Goal: Task Accomplishment & Management: Manage account settings

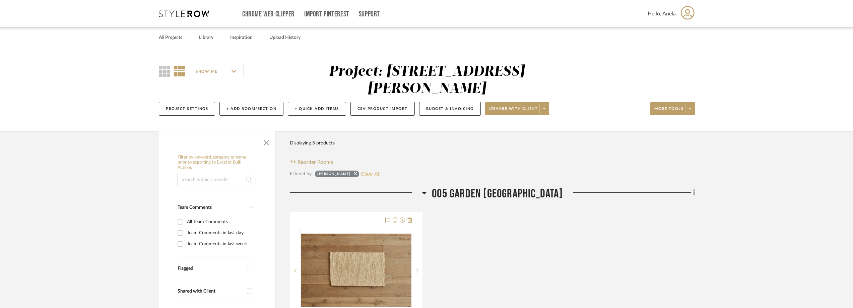
click at [370, 170] on button "Clear All" at bounding box center [371, 174] width 20 height 9
checkbox input "false"
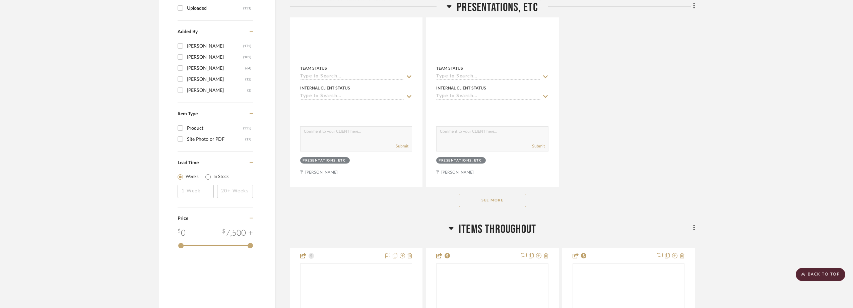
scroll to position [1106, 0]
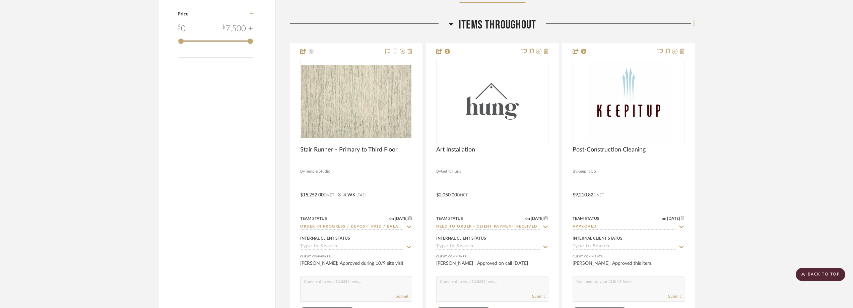
click at [692, 22] on fa-icon at bounding box center [693, 24] width 4 height 11
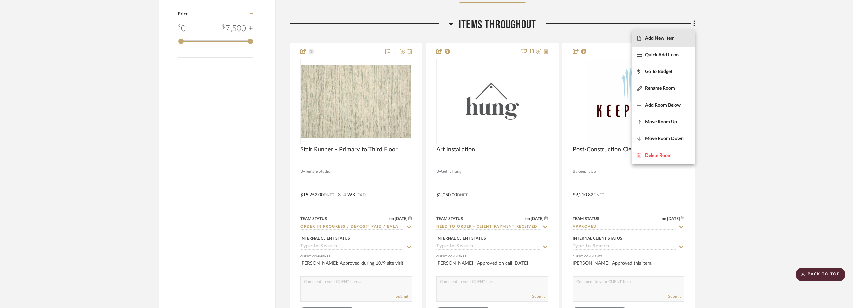
click at [652, 42] on button "Add New Item" at bounding box center [663, 38] width 63 height 17
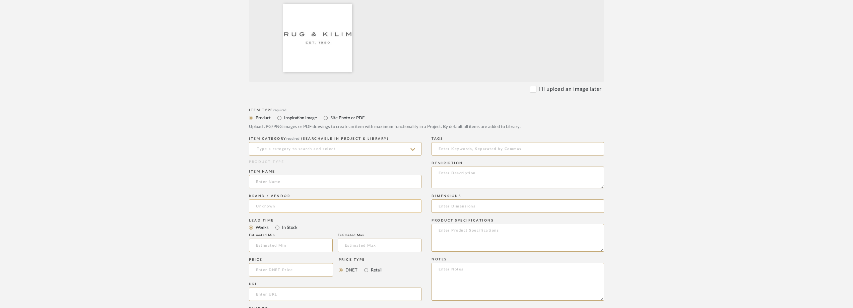
scroll to position [235, 0]
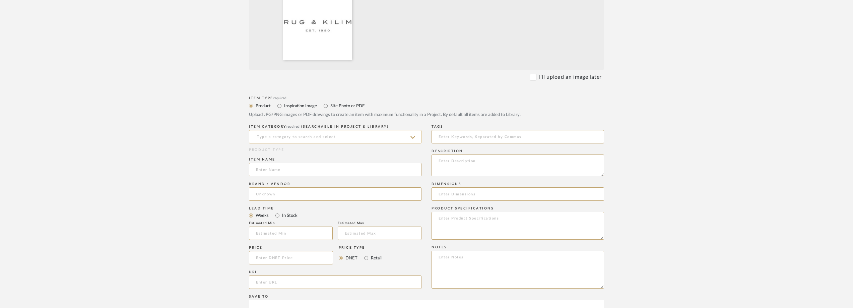
click at [316, 141] on input at bounding box center [335, 136] width 173 height 13
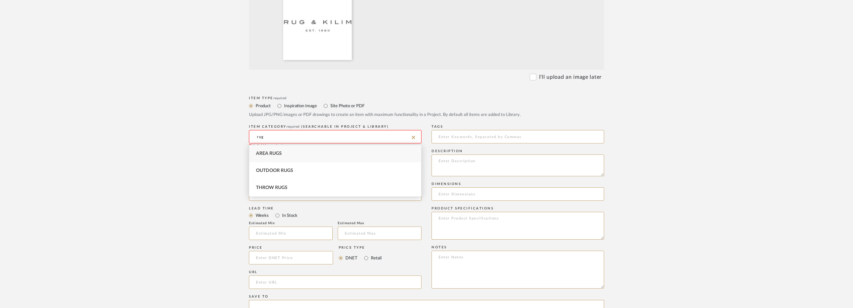
click at [325, 151] on div "Area Rugs" at bounding box center [335, 153] width 172 height 17
type input "Area Rugs"
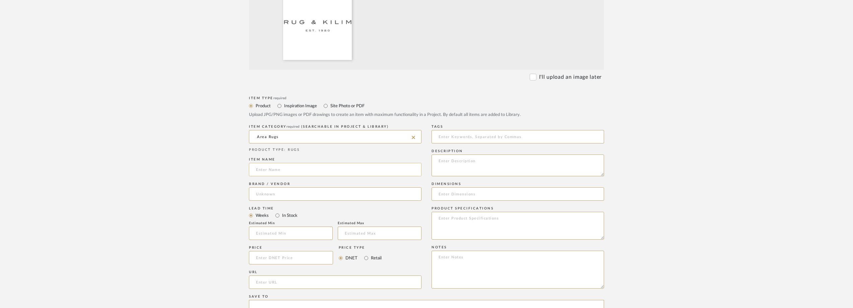
click at [305, 170] on input at bounding box center [335, 169] width 173 height 13
paste input "rug stain treatment"
drag, startPoint x: 261, startPoint y: 169, endPoint x: 252, endPoint y: 170, distance: 9.4
click at [252, 170] on input "rug stain treatment" at bounding box center [335, 169] width 173 height 13
click at [275, 171] on input "The Rug stain treatment" at bounding box center [335, 169] width 173 height 13
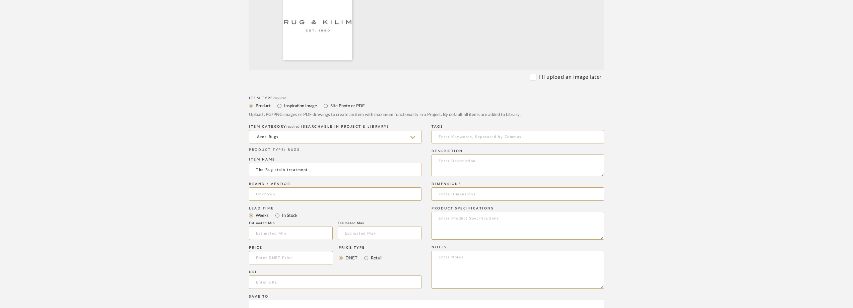
click at [275, 172] on input "The Rug stain treatment" at bounding box center [335, 169] width 173 height 13
click at [287, 172] on input "The Rug Stain treatment" at bounding box center [335, 169] width 173 height 13
click at [288, 171] on input "The Rug Stain treatment" at bounding box center [335, 169] width 173 height 13
type input "The Rug Stain Treatment"
click at [297, 193] on input at bounding box center [335, 193] width 173 height 13
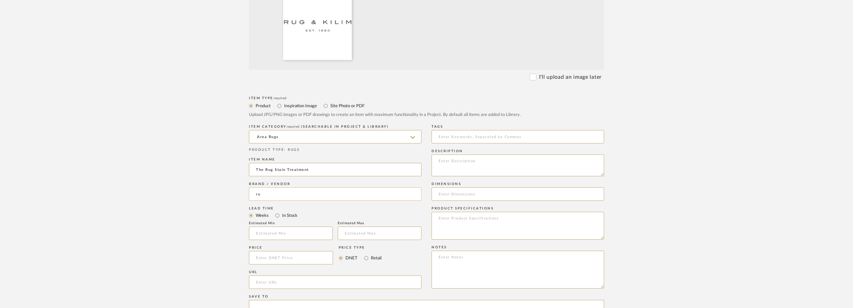
type input "r"
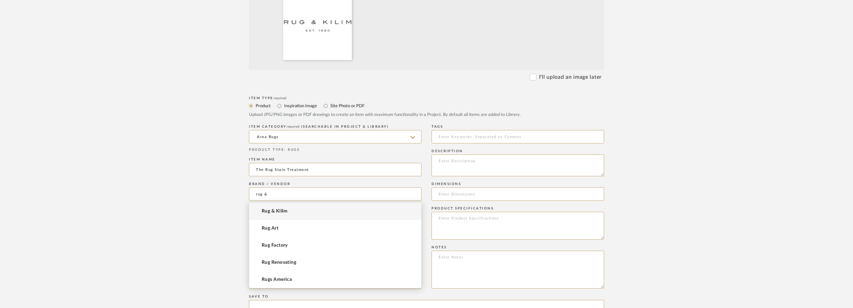
click at [298, 207] on mat-option "Rug & Kilim" at bounding box center [335, 211] width 172 height 17
type input "Rug & Kilim"
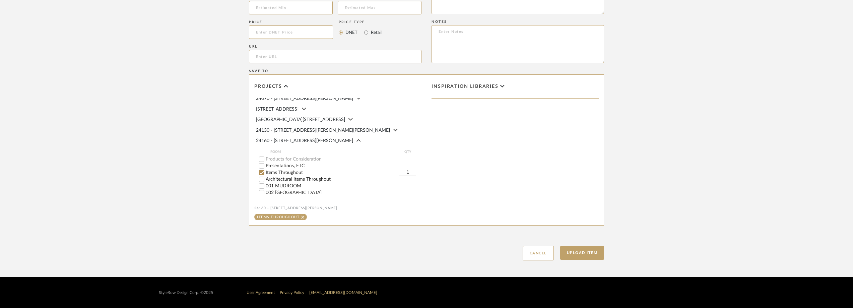
scroll to position [134, 0]
click at [580, 249] on button "Upload Item" at bounding box center [582, 253] width 44 height 14
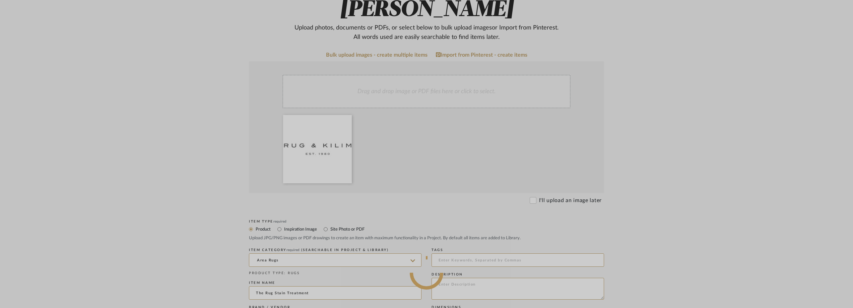
scroll to position [0, 0]
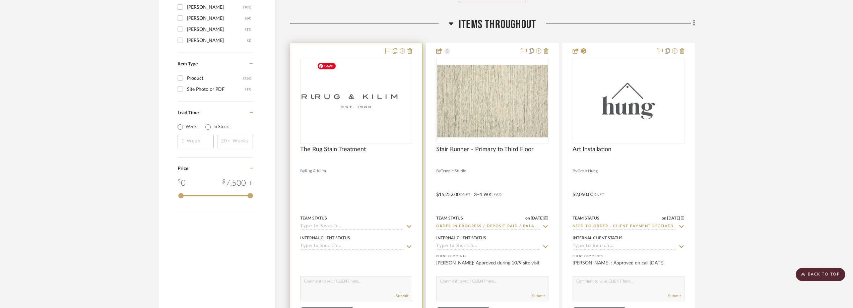
scroll to position [1122, 0]
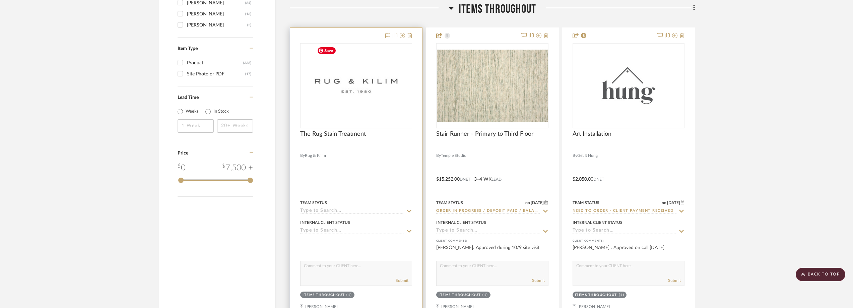
click at [346, 100] on img "0" at bounding box center [356, 86] width 84 height 84
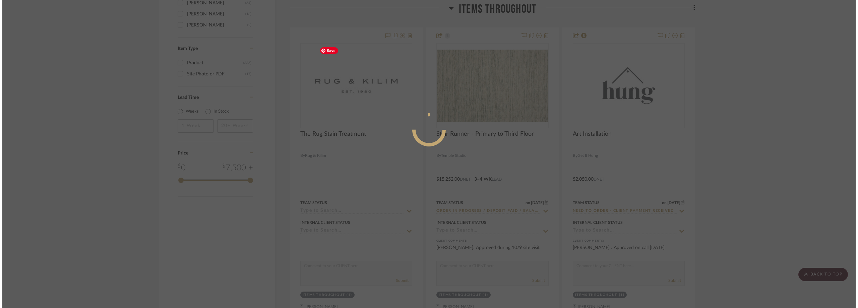
scroll to position [0, 0]
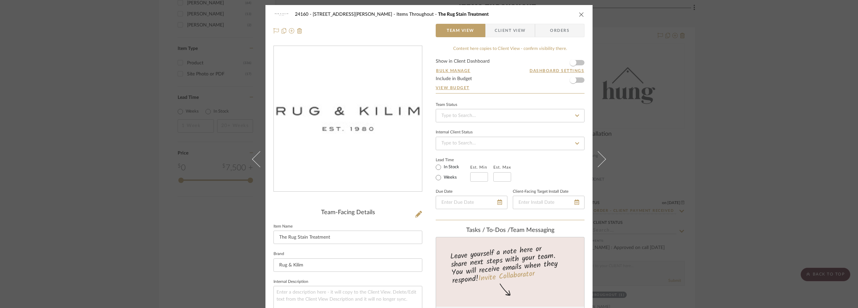
click at [488, 31] on span "button" at bounding box center [490, 30] width 9 height 13
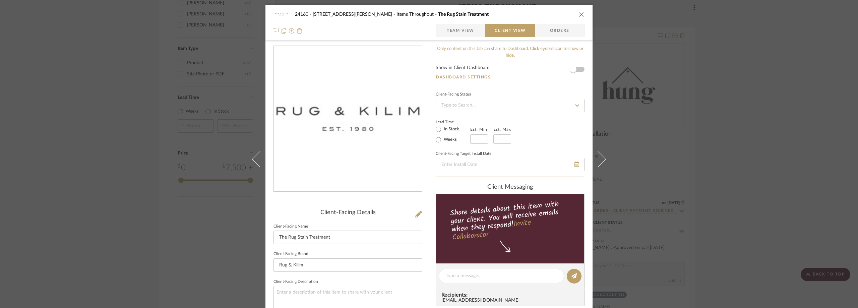
scroll to position [134, 0]
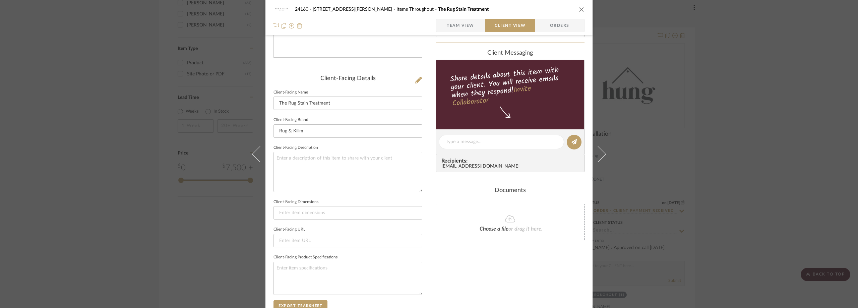
click at [366, 196] on sr-form-field "Client-Facing Description" at bounding box center [347, 170] width 149 height 54
click at [357, 168] on textarea at bounding box center [347, 172] width 149 height 40
type textarea "Price includes stain treatment for"
drag, startPoint x: 353, startPoint y: 159, endPoint x: 315, endPoint y: 161, distance: 37.3
click at [315, 161] on textarea "Price includes stain treatment for" at bounding box center [347, 172] width 149 height 40
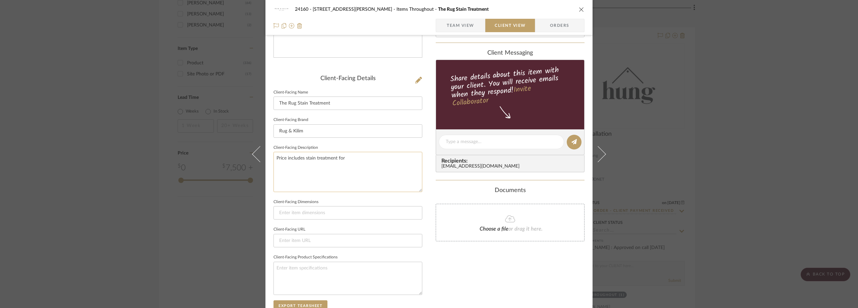
click at [356, 158] on textarea "Price includes stain treatment for" at bounding box center [347, 172] width 149 height 40
drag, startPoint x: 357, startPoint y: 158, endPoint x: 305, endPoint y: 157, distance: 52.0
click at [305, 157] on textarea "Price includes stain treatment for" at bounding box center [347, 172] width 149 height 40
type textarea "Price includes rug stain guard/treatment for"
paste textarea "Family Room Rug Primary Bedroom Rug Parlor Stair Runner Parlor Rug Music Room R…"
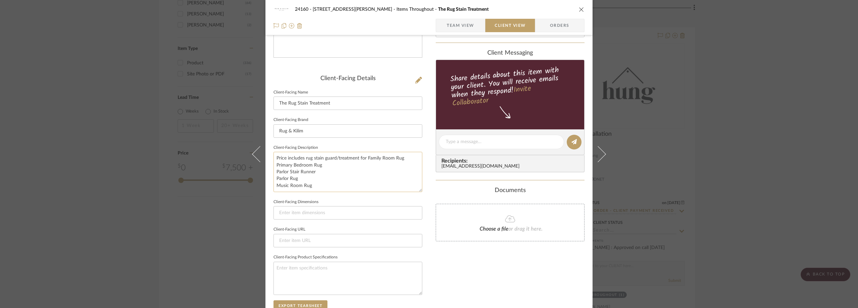
drag, startPoint x: 274, startPoint y: 165, endPoint x: 276, endPoint y: 167, distance: 3.6
click at [274, 165] on textarea "Price includes rug stain guard/treatment for Family Room Rug Primary Bedroom Ru…" at bounding box center [347, 172] width 149 height 40
click at [273, 173] on textarea "Price includes rug stain guard/treatment for Family Room Rug, Primary Bedroom R…" at bounding box center [347, 172] width 149 height 40
click at [274, 173] on textarea "Price includes rug stain guard/treatment for Family Room Rug, Primary Bedroom R…" at bounding box center [347, 172] width 149 height 40
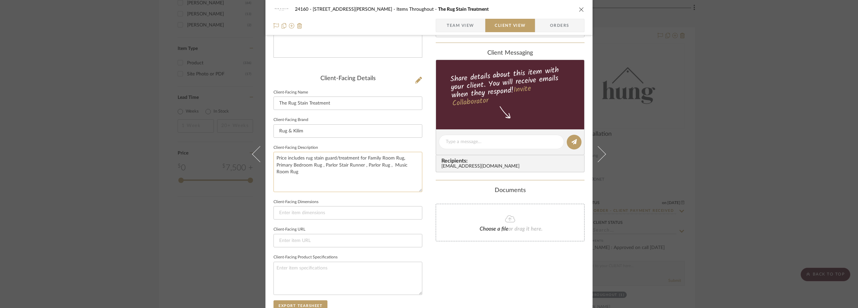
click at [306, 179] on textarea "Price includes rug stain guard/treatment for Family Room Rug, Primary Bedroom R…" at bounding box center [347, 172] width 149 height 40
type textarea "Price includes rug stain guard/treatment for Family Room Rug, Primary Bedroom R…"
drag, startPoint x: 308, startPoint y: 148, endPoint x: 223, endPoint y: 85, distance: 105.4
click at [308, 148] on label "Client-Facing Description" at bounding box center [295, 147] width 45 height 3
click at [462, 27] on span "Team View" at bounding box center [460, 25] width 27 height 13
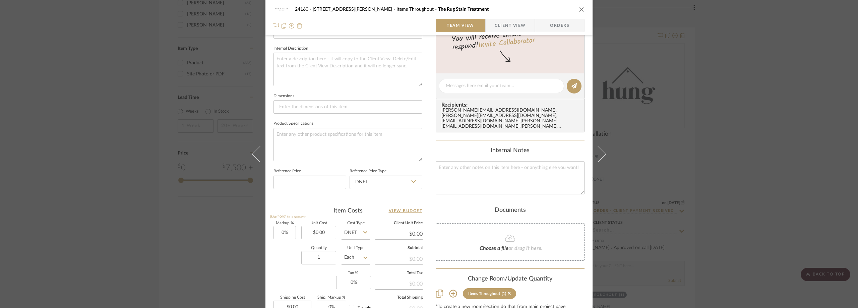
scroll to position [302, 0]
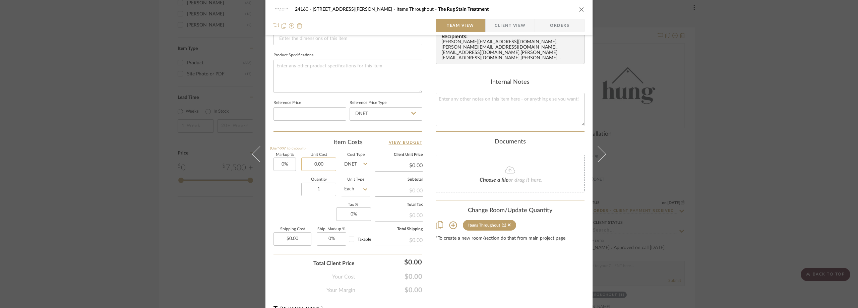
click at [305, 170] on input "0.00" at bounding box center [318, 164] width 35 height 13
type input "$1,303.00"
click at [315, 151] on div "Item Costs View Budget Markup % (Use "-X%" to discount) 0% Unit Cost $1,303.00 …" at bounding box center [347, 216] width 149 height 156
type input "$1,303.00"
click at [349, 213] on input "0" at bounding box center [353, 213] width 35 height 13
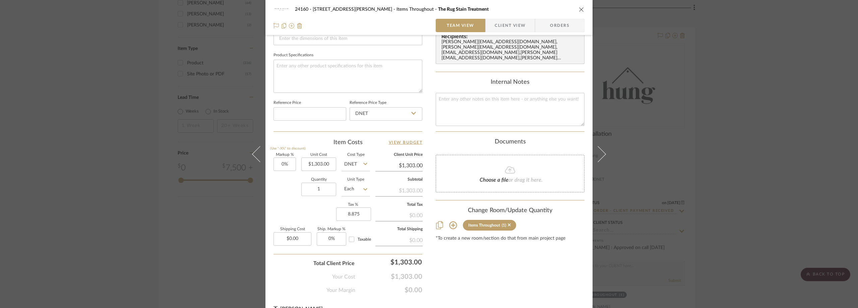
type input "8.875%"
click at [321, 215] on div "Markup % (Use "-X%" to discount) 0% Unit Cost $1,303.00 Cost Type DNET Client U…" at bounding box center [347, 202] width 149 height 98
click at [301, 201] on sr-form-field "Quantity 1" at bounding box center [318, 190] width 35 height 24
click at [496, 25] on span "Client View" at bounding box center [510, 25] width 31 height 13
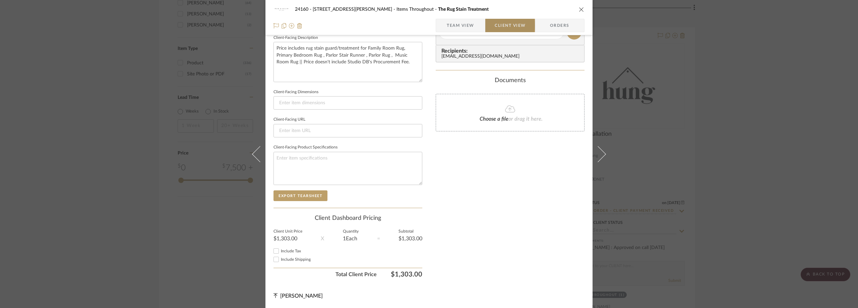
scroll to position [244, 0]
click at [296, 251] on span "Include Tax" at bounding box center [291, 251] width 20 height 4
click at [280, 251] on input "Include Tax" at bounding box center [276, 251] width 8 height 8
checkbox input "true"
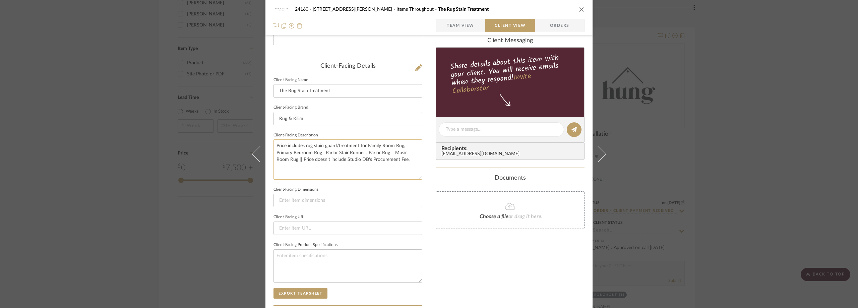
scroll to position [143, 0]
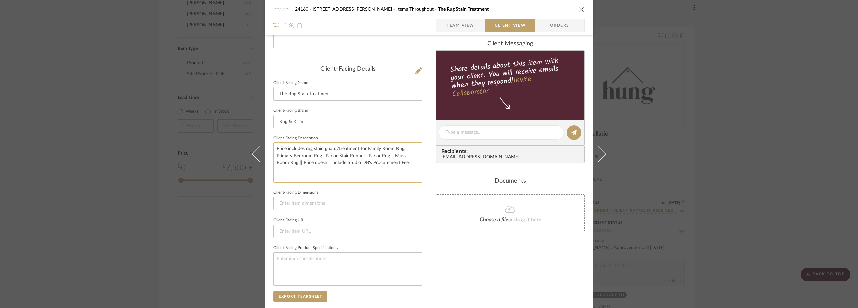
click at [330, 164] on textarea "Price includes rug stain guard/treatment for Family Room Rug, Primary Bedroom R…" at bounding box center [347, 162] width 149 height 40
type textarea "Price includes rug stain guard/treatment for Family Room Rug, Primary Bedroom R…"
click at [365, 191] on fieldset "Client-Facing Dimensions" at bounding box center [347, 199] width 149 height 22
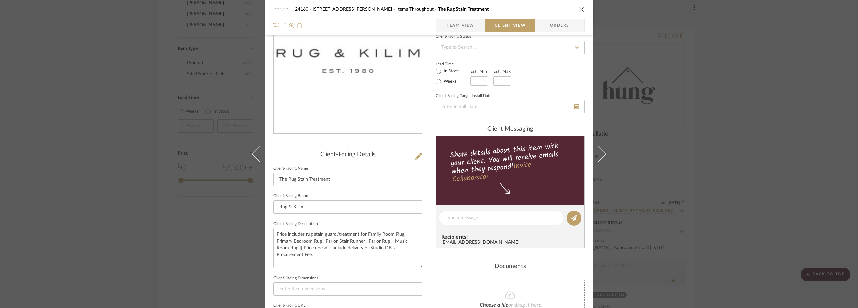
scroll to position [0, 0]
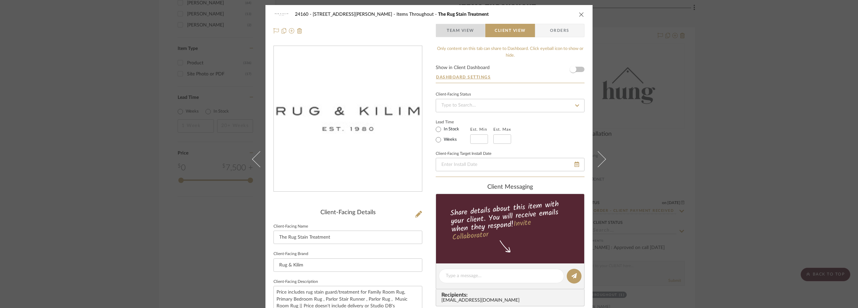
drag, startPoint x: 463, startPoint y: 30, endPoint x: 463, endPoint y: 39, distance: 8.0
click at [463, 30] on span "Team View" at bounding box center [460, 30] width 27 height 13
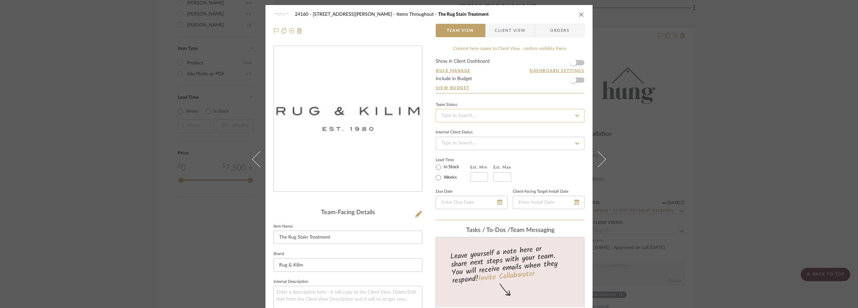
click at [477, 113] on input at bounding box center [510, 115] width 149 height 13
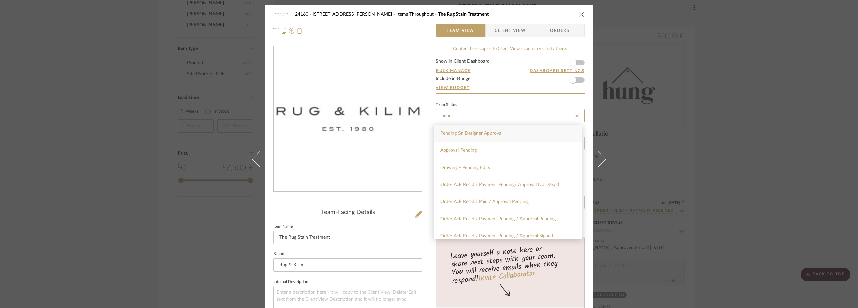
type input "pend"
click at [483, 131] on span "Pending Sr. Designer Approval" at bounding box center [471, 133] width 62 height 5
type input "[DATE]"
type input "Pending Sr. Designer Approval"
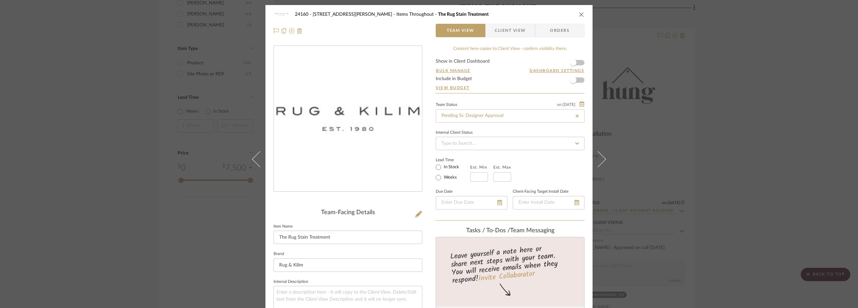
type input "[DATE]"
type input "Pending Sr. Designer Approval"
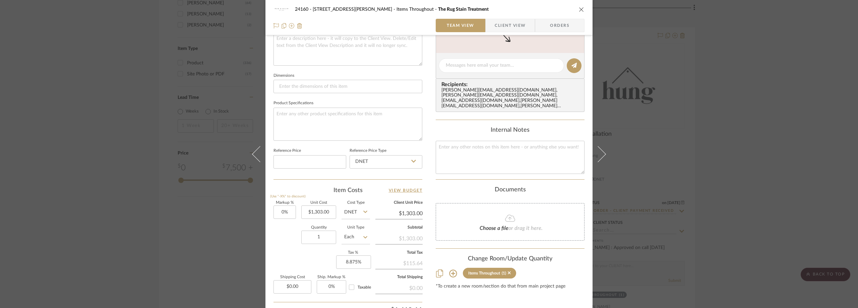
scroll to position [147, 0]
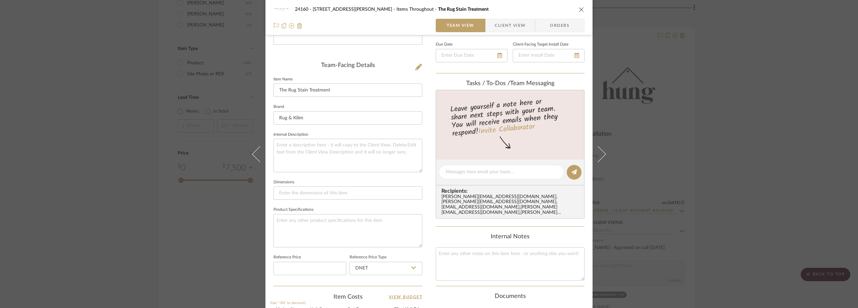
click at [505, 27] on span "Client View" at bounding box center [510, 25] width 31 height 13
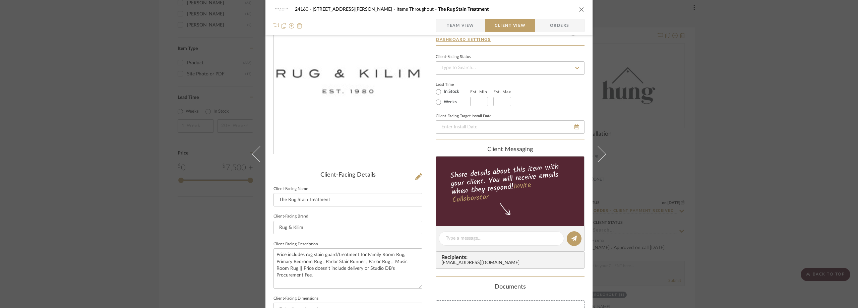
scroll to position [67, 0]
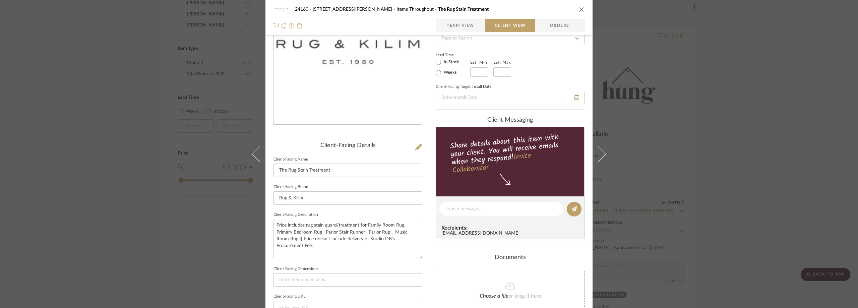
click at [123, 136] on div "24160 - [STREET_ADDRESS] - [PERSON_NAME] Items Throughout The Rug Stain Treatme…" at bounding box center [429, 154] width 858 height 308
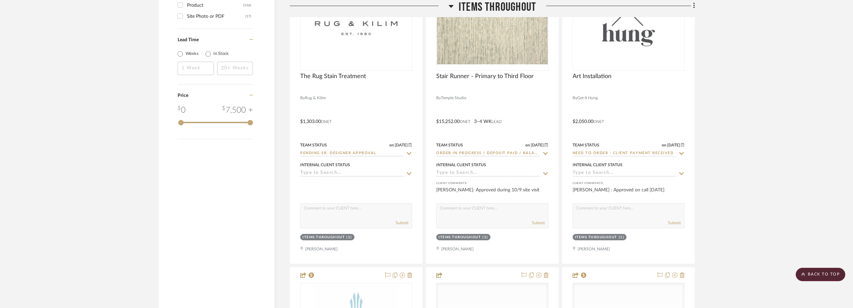
scroll to position [1155, 0]
